Goal: Task Accomplishment & Management: Use online tool/utility

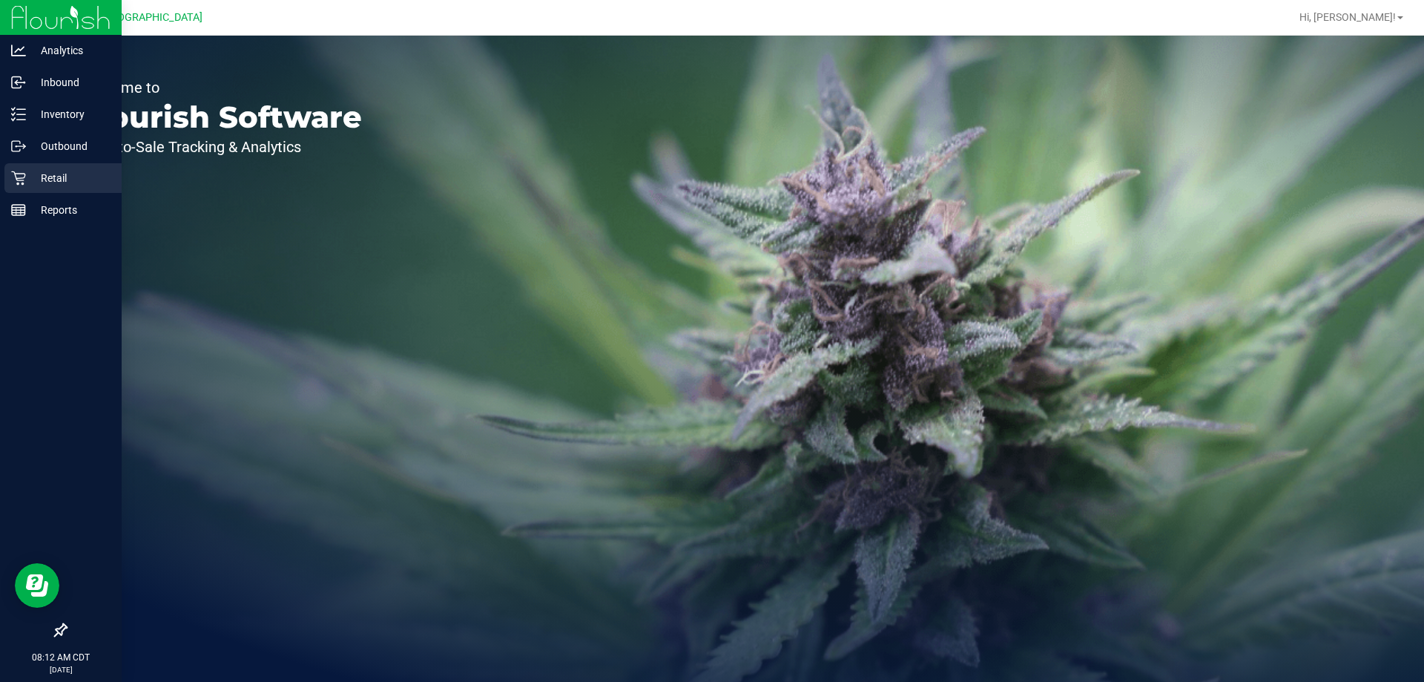
click at [36, 181] on p "Retail" at bounding box center [70, 178] width 89 height 18
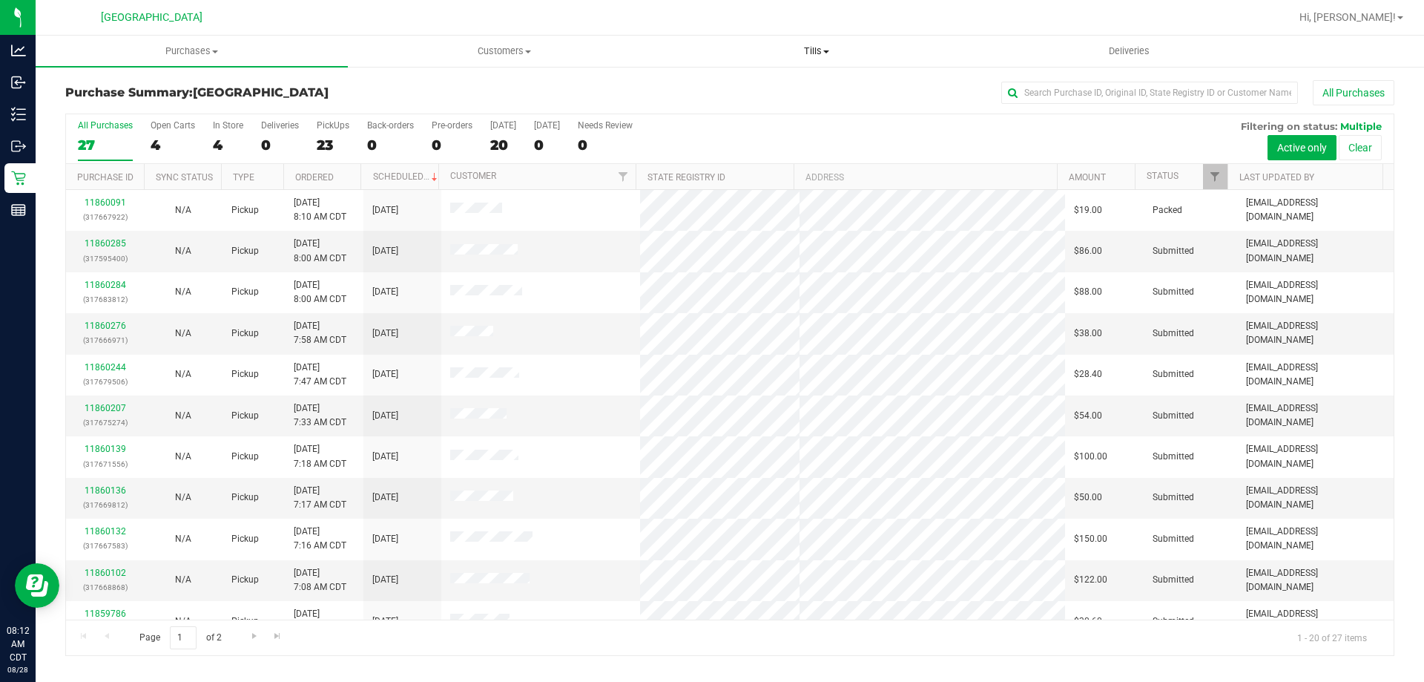
click at [815, 46] on span "Tills" at bounding box center [816, 51] width 311 height 13
click at [778, 82] on li "Manage tills" at bounding box center [816, 90] width 312 height 18
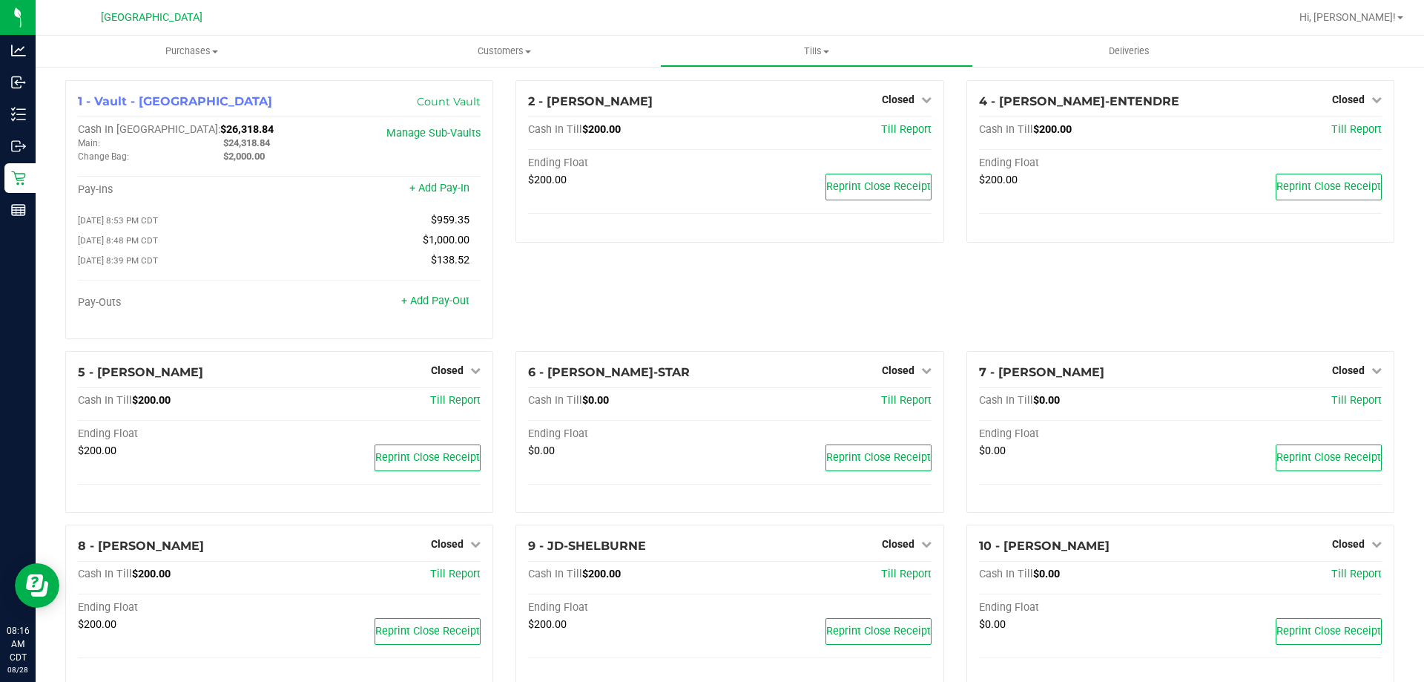
click at [611, 298] on div "2 - [PERSON_NAME] Closed Open Till Cash In Till $200.00 Till Report Ending Floa…" at bounding box center [729, 215] width 450 height 271
click at [886, 101] on span "Closed" at bounding box center [898, 99] width 33 height 12
click at [892, 131] on link "Open Till" at bounding box center [897, 131] width 39 height 12
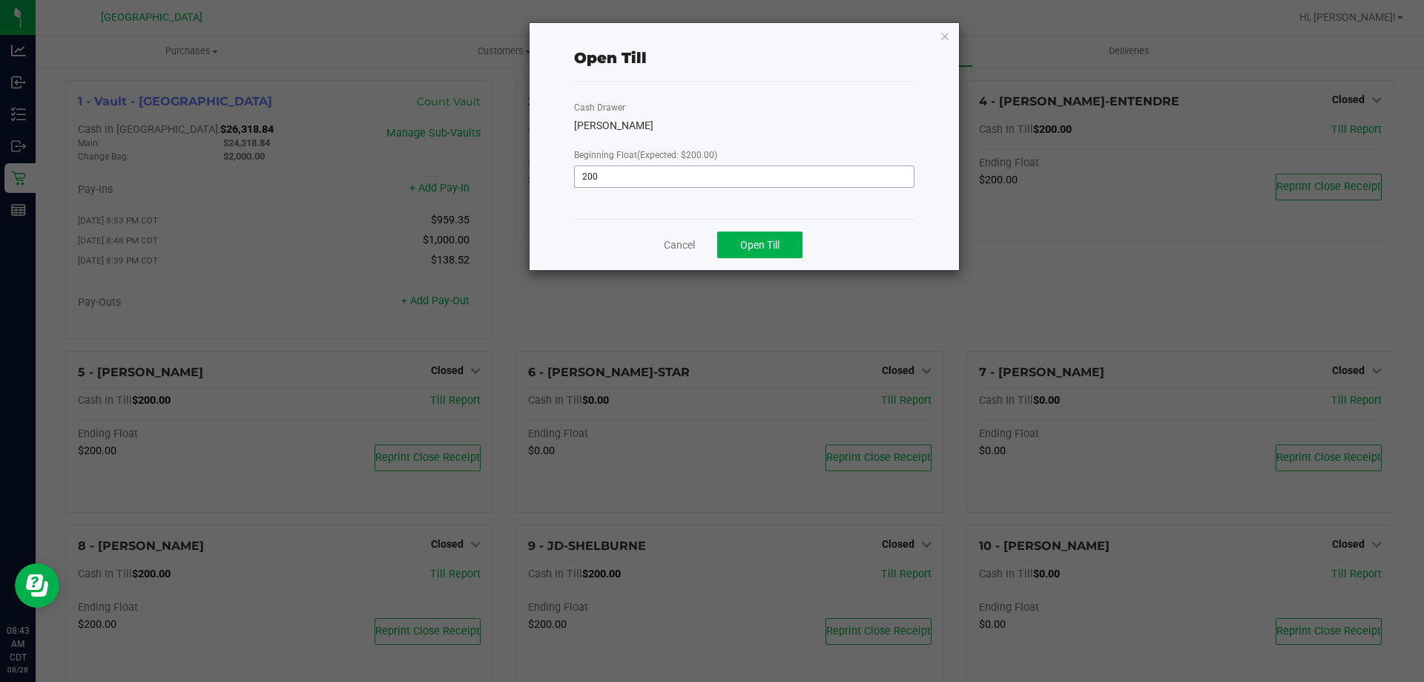
click at [731, 173] on input "200" at bounding box center [744, 176] width 339 height 21
type input "$200.00"
click at [759, 249] on span "Open Till" at bounding box center [759, 245] width 39 height 12
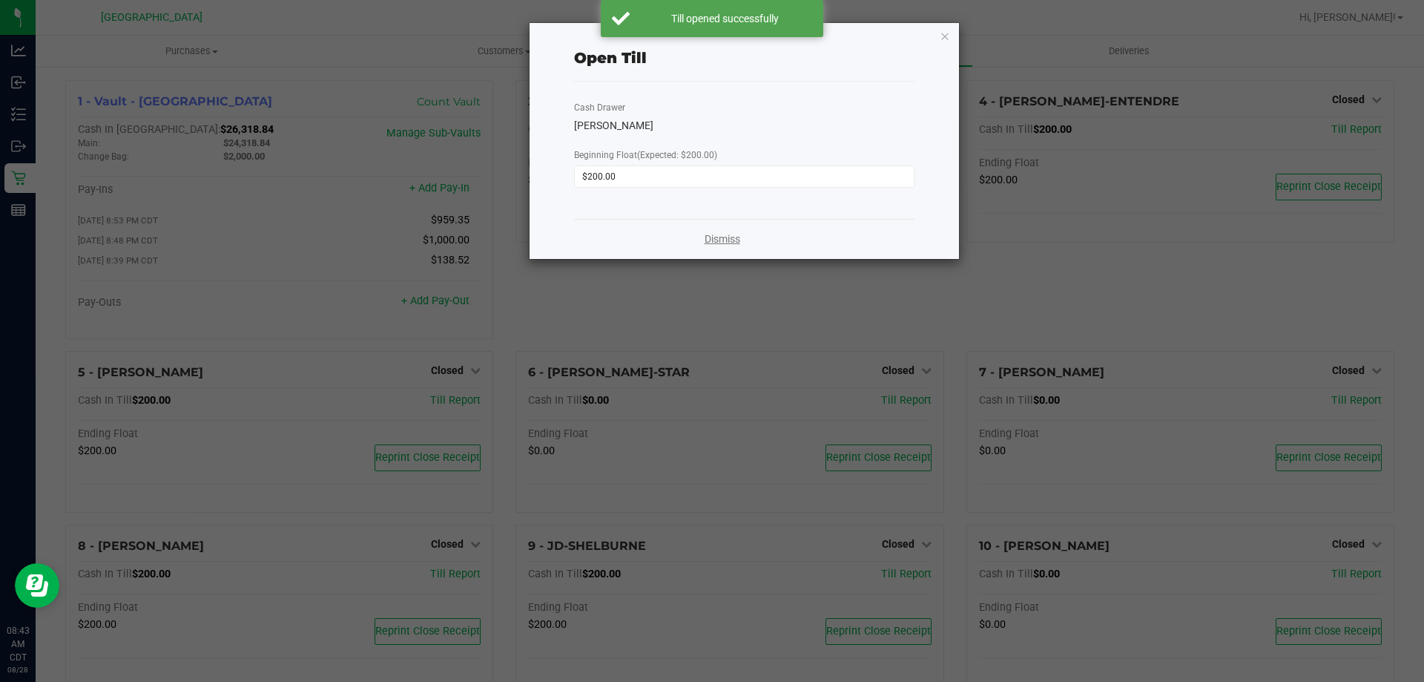
click at [719, 240] on link "Dismiss" at bounding box center [723, 239] width 36 height 16
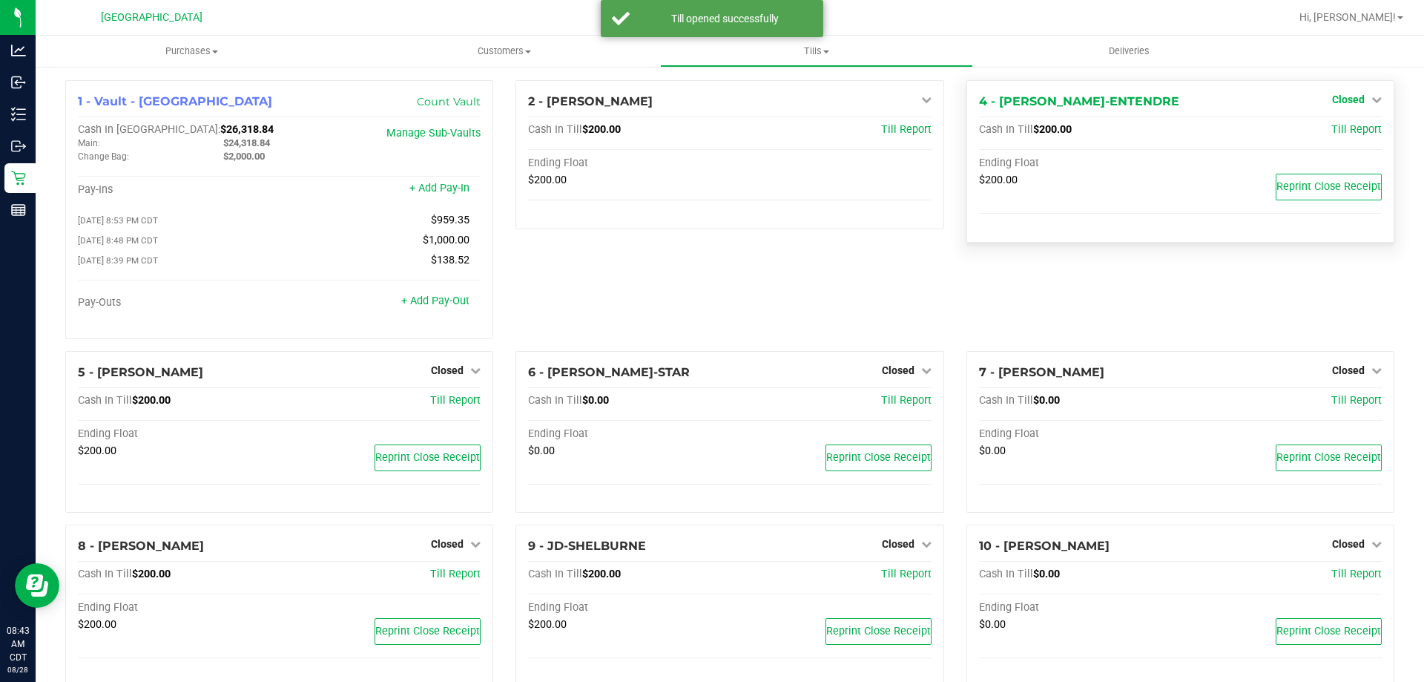
click at [1346, 104] on span "Closed" at bounding box center [1348, 99] width 33 height 12
click at [1340, 131] on link "Open Till" at bounding box center [1348, 131] width 39 height 12
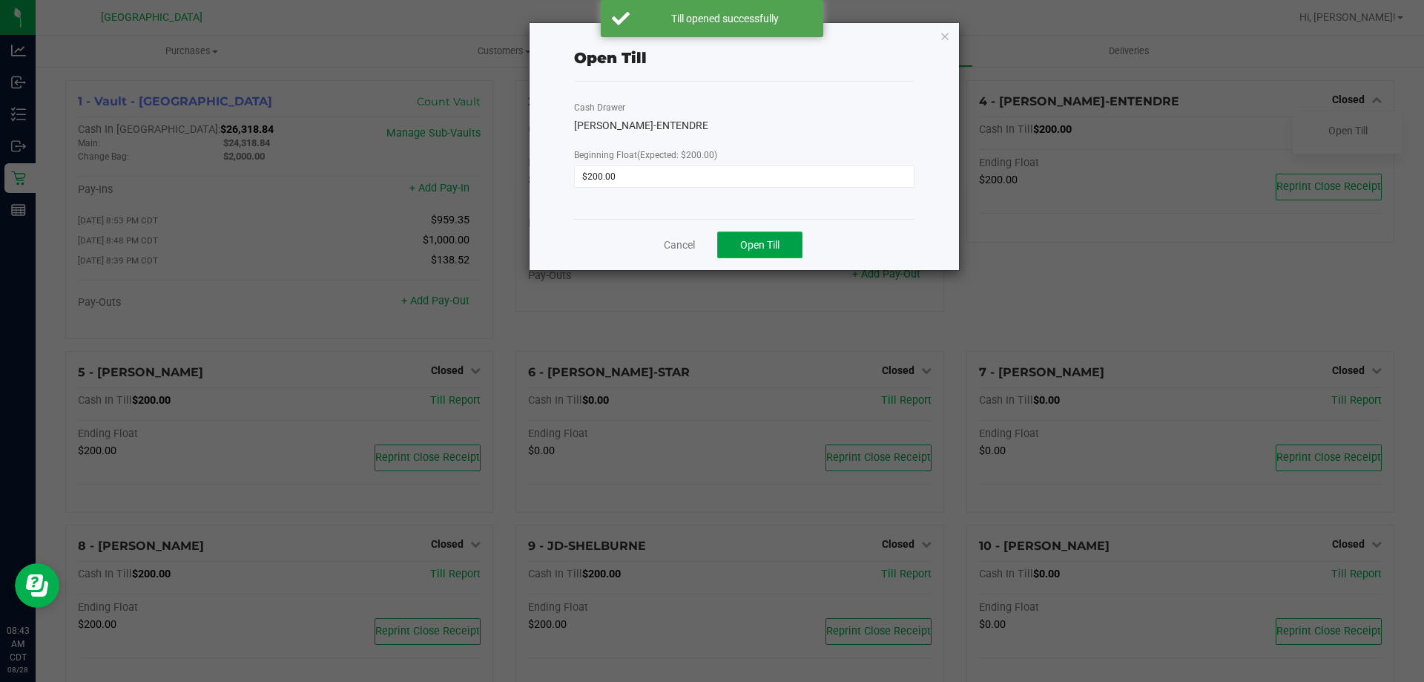
click at [746, 242] on span "Open Till" at bounding box center [759, 245] width 39 height 12
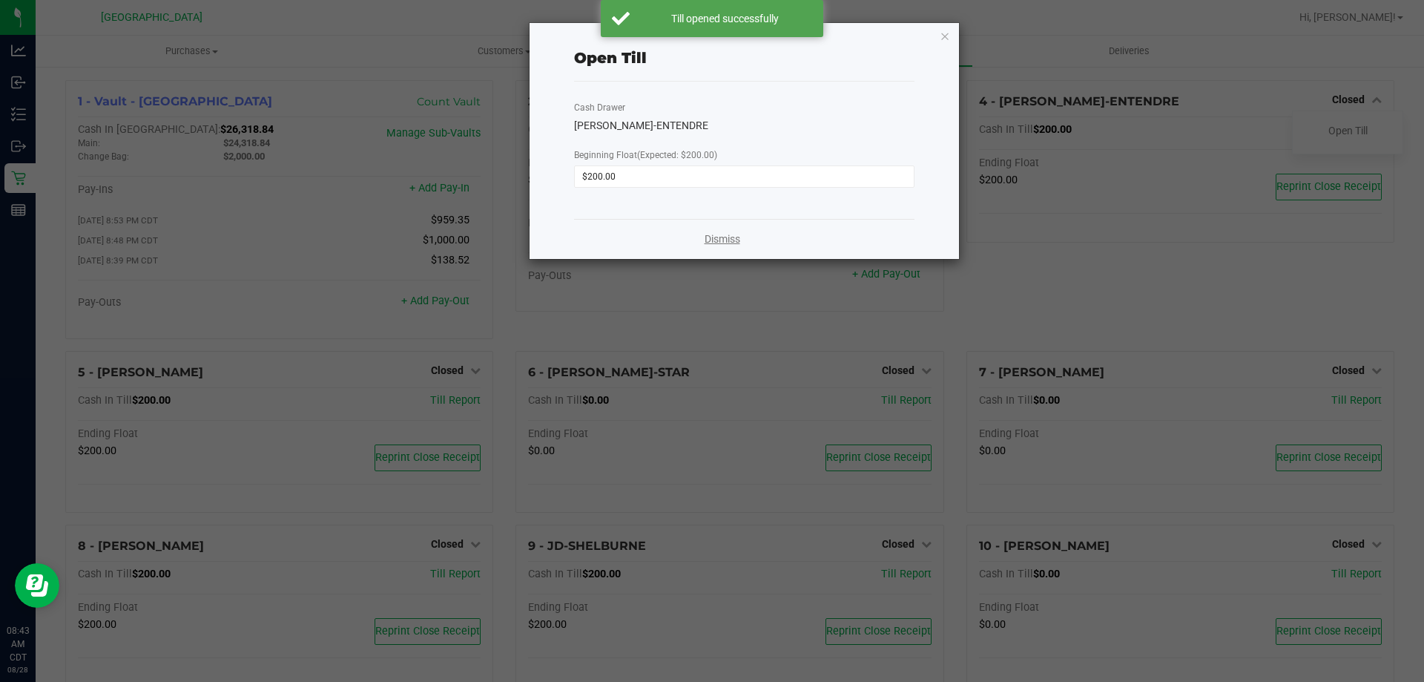
click at [708, 239] on link "Dismiss" at bounding box center [723, 239] width 36 height 16
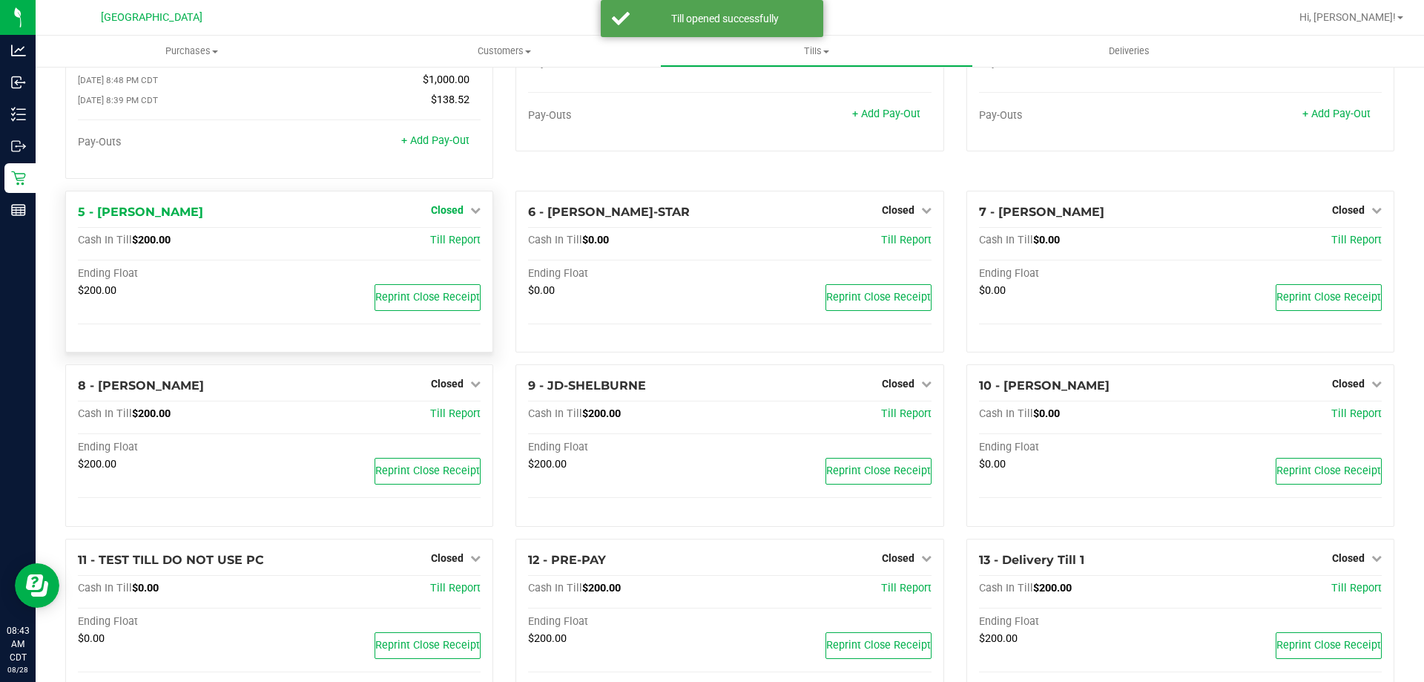
scroll to position [209, 0]
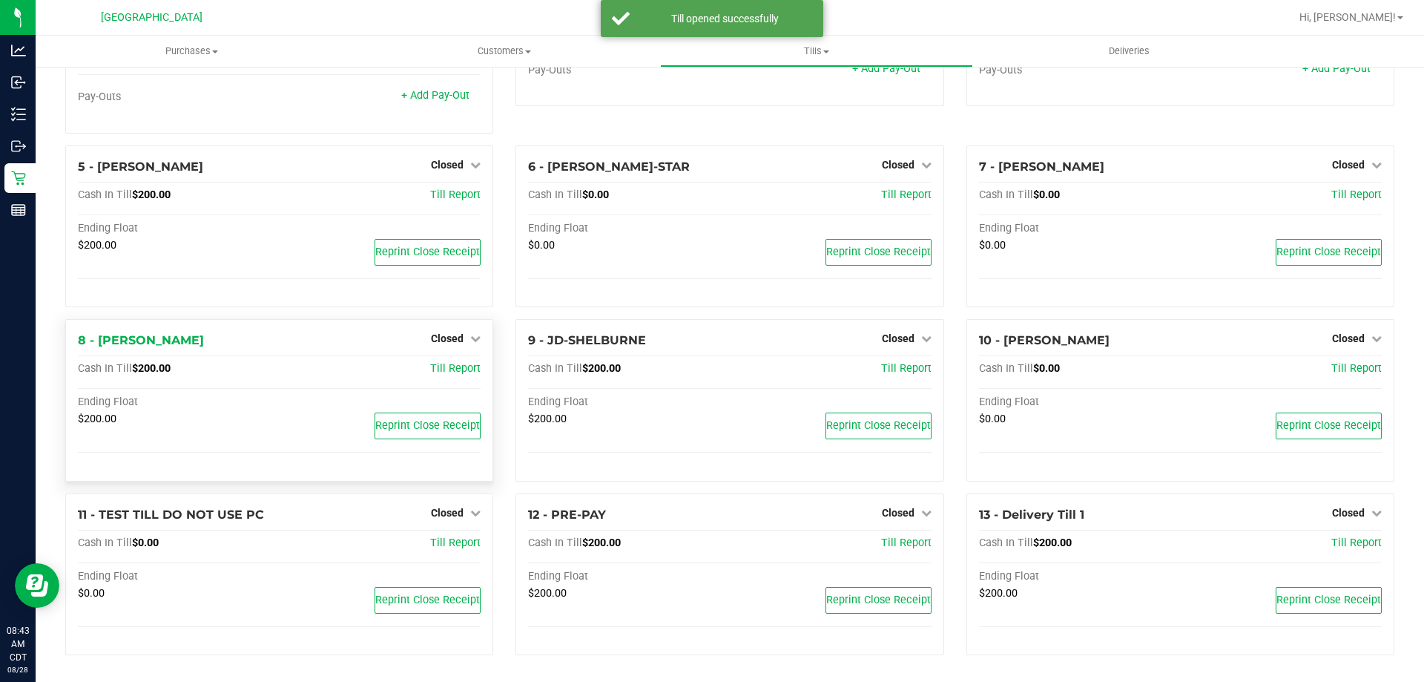
click at [456, 331] on div "Closed" at bounding box center [456, 338] width 50 height 18
click at [447, 338] on span "Closed" at bounding box center [447, 338] width 33 height 12
click at [455, 368] on link "Open Till" at bounding box center [446, 369] width 39 height 12
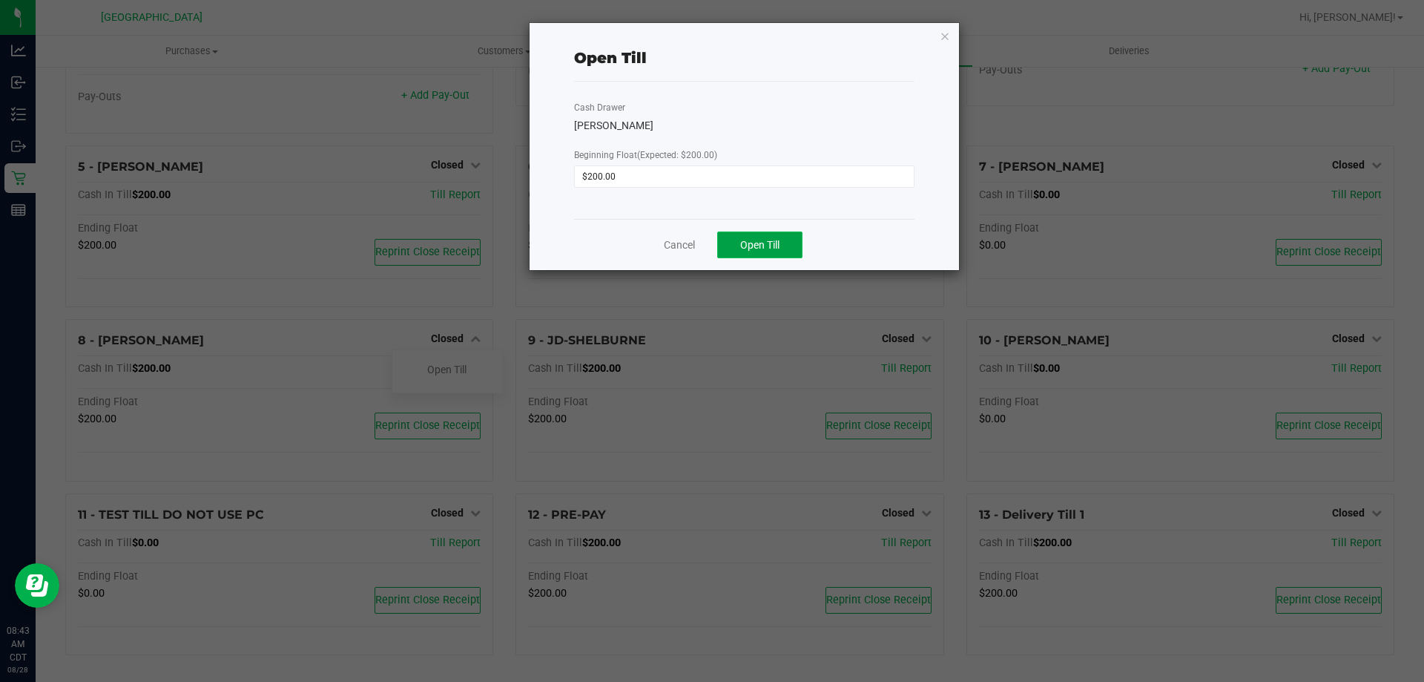
click at [762, 249] on span "Open Till" at bounding box center [759, 245] width 39 height 12
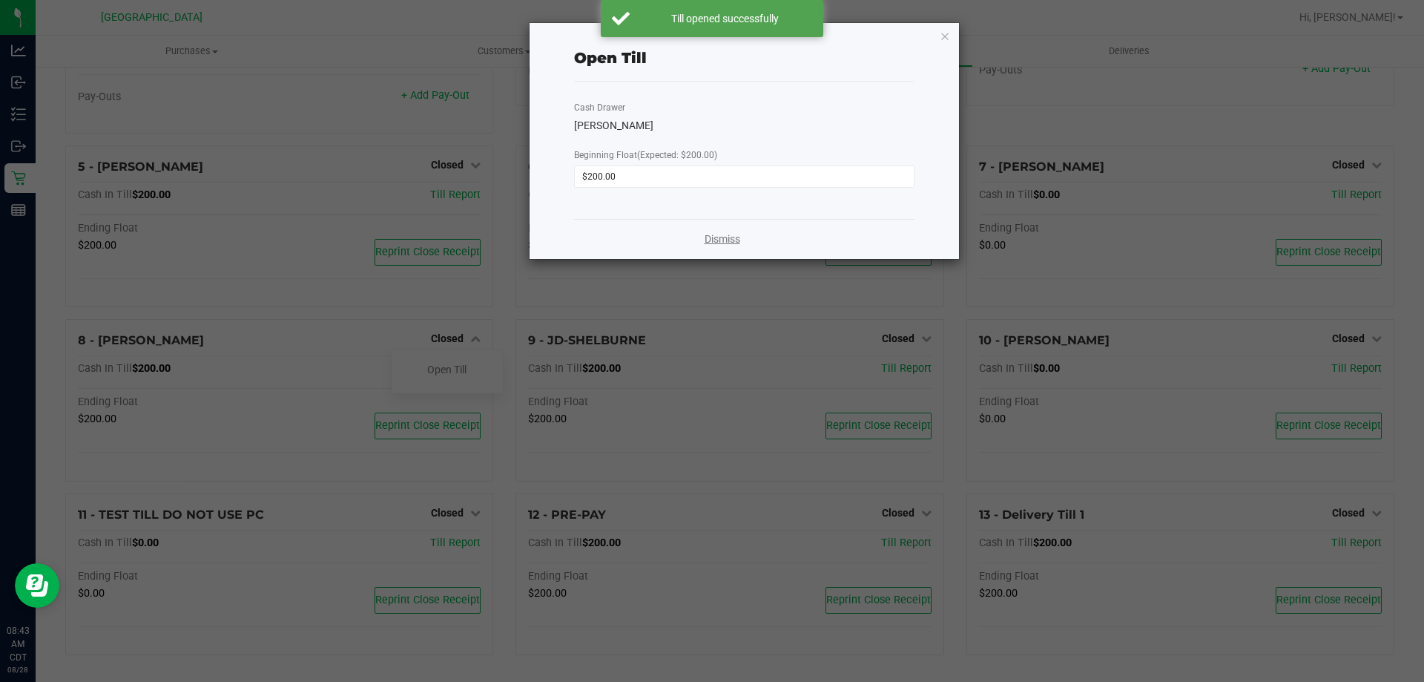
click at [717, 246] on link "Dismiss" at bounding box center [723, 239] width 36 height 16
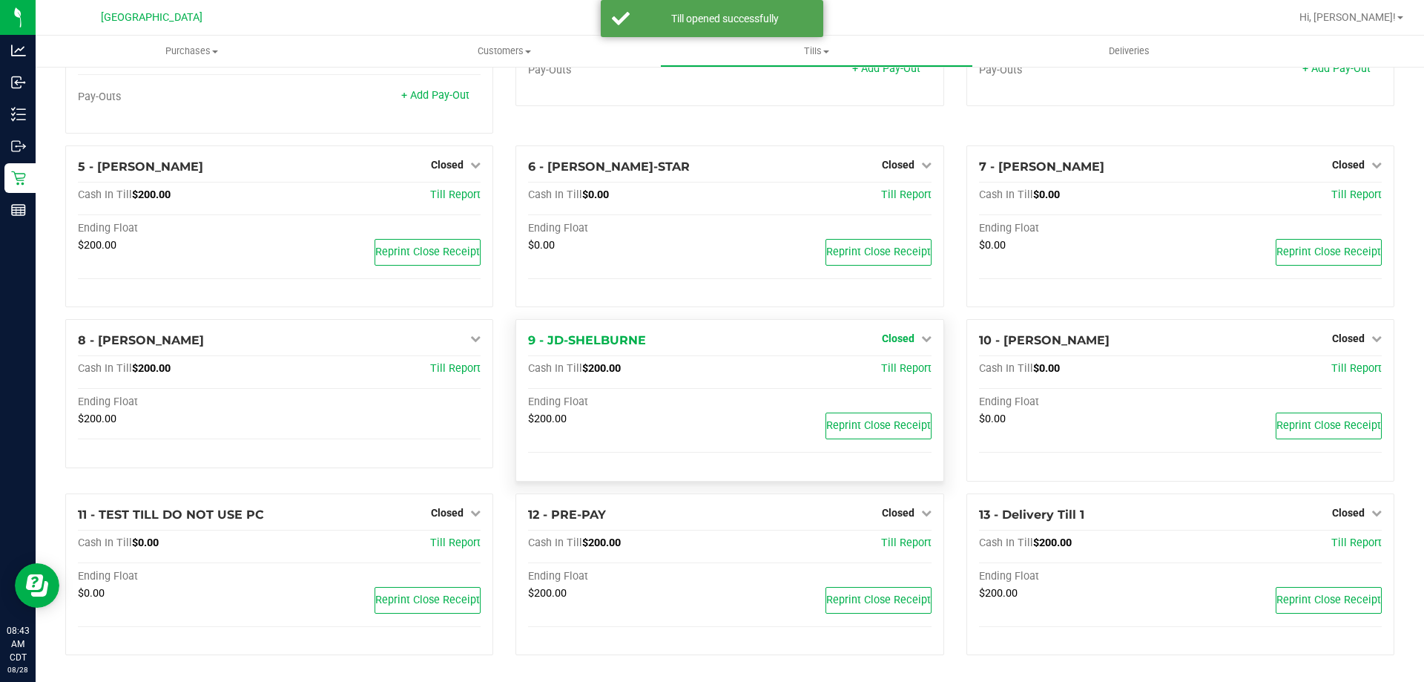
click at [896, 340] on span "Closed" at bounding box center [898, 338] width 33 height 12
click at [881, 373] on link "Open Till" at bounding box center [897, 369] width 39 height 12
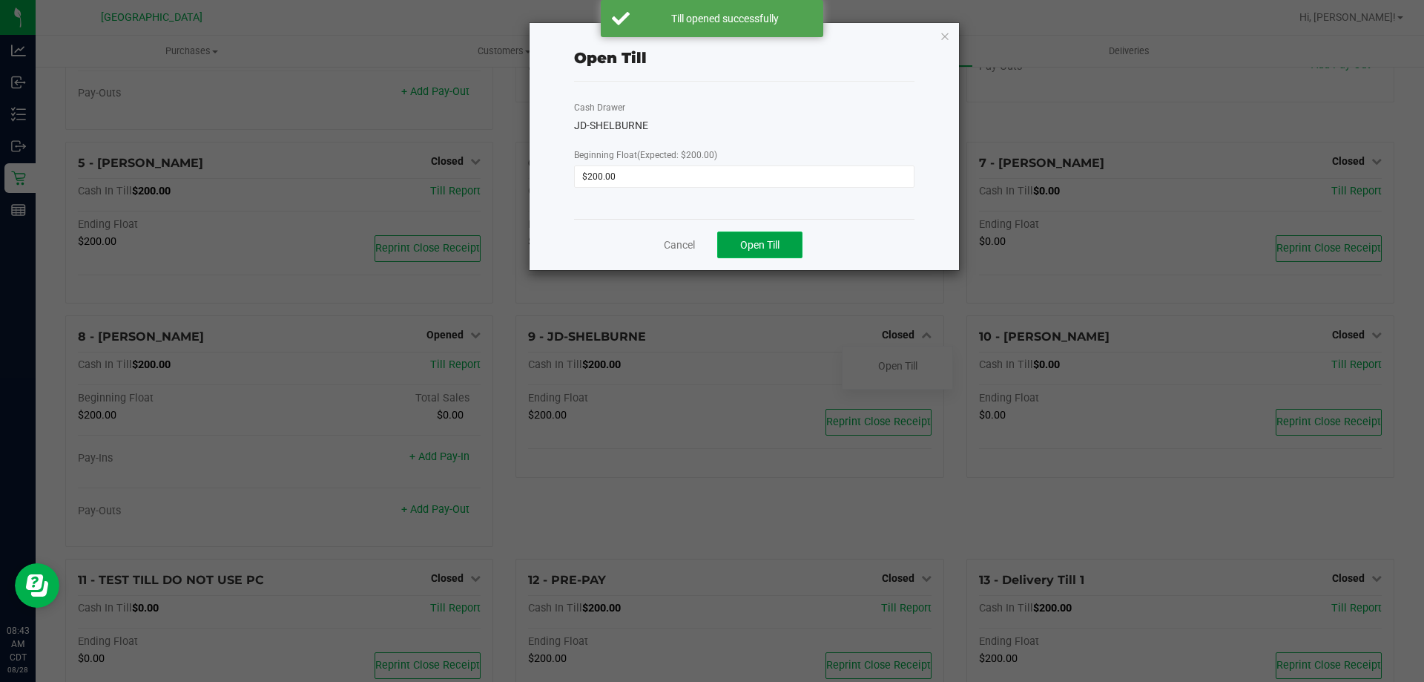
click at [743, 245] on span "Open Till" at bounding box center [759, 245] width 39 height 12
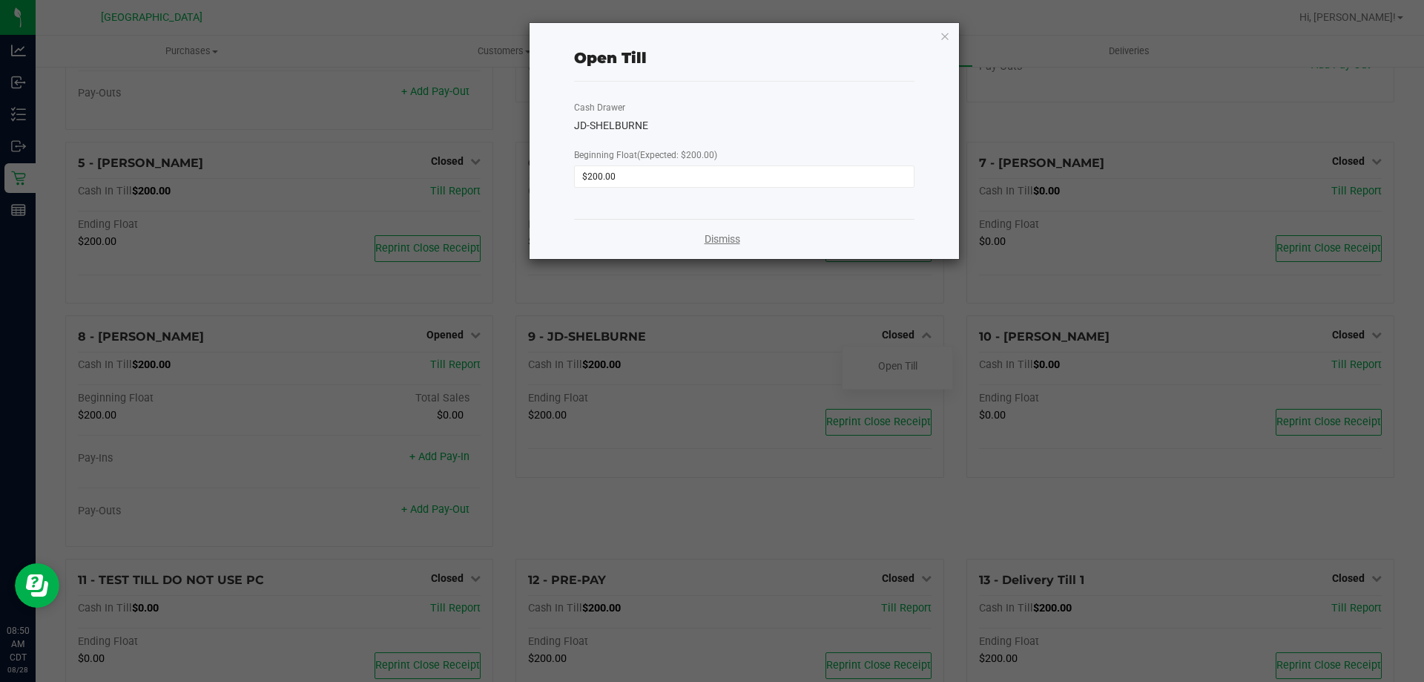
click at [711, 241] on link "Dismiss" at bounding box center [723, 239] width 36 height 16
